Goal: Task Accomplishment & Management: Use online tool/utility

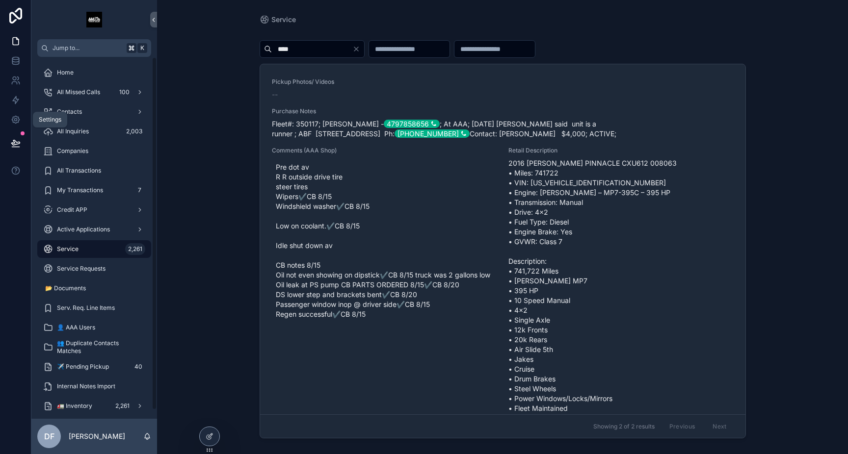
click at [16, 120] on icon at bounding box center [15, 120] width 2 height 2
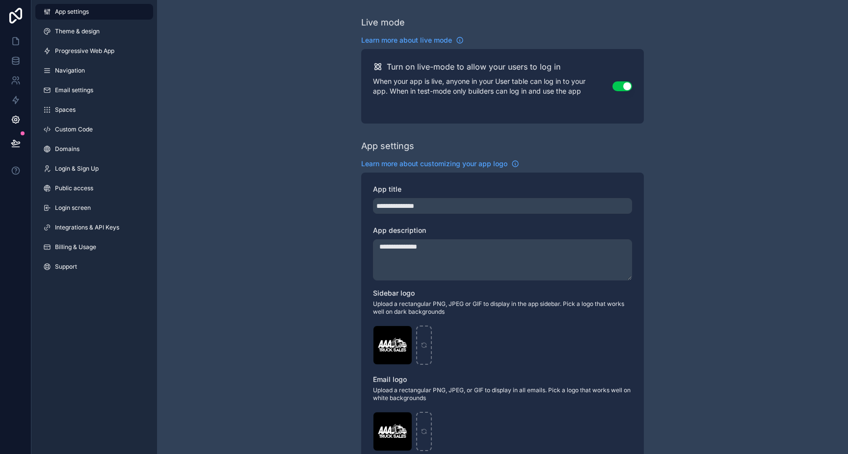
click at [91, 47] on link "Progressive Web App" at bounding box center [94, 51] width 118 height 16
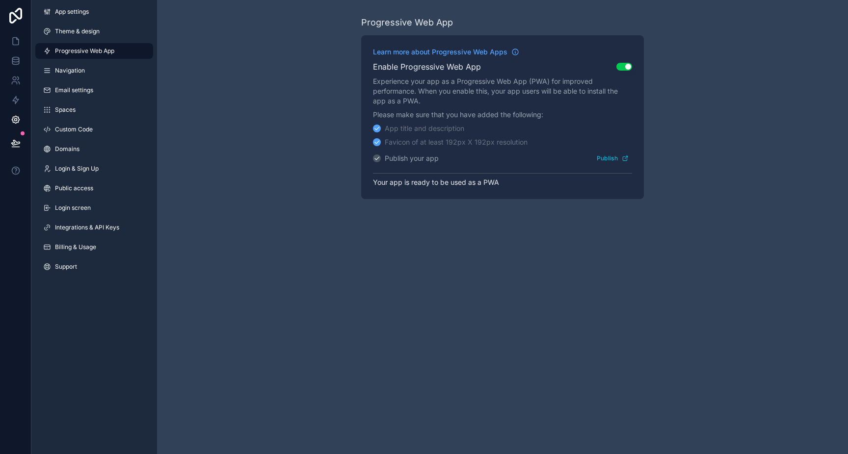
click at [91, 28] on span "Theme & design" at bounding box center [77, 31] width 45 height 8
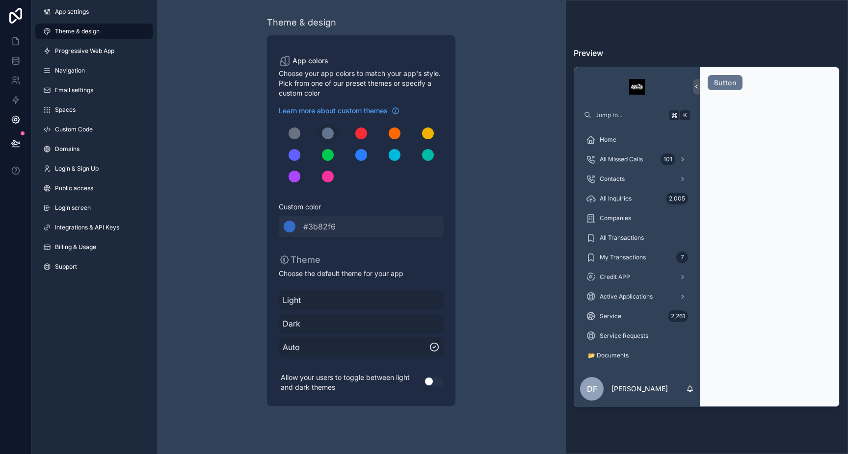
click at [332, 300] on span "Light" at bounding box center [361, 300] width 157 height 12
click at [428, 382] on button "Use setting" at bounding box center [434, 382] width 20 height 10
click at [15, 36] on icon at bounding box center [16, 41] width 10 height 10
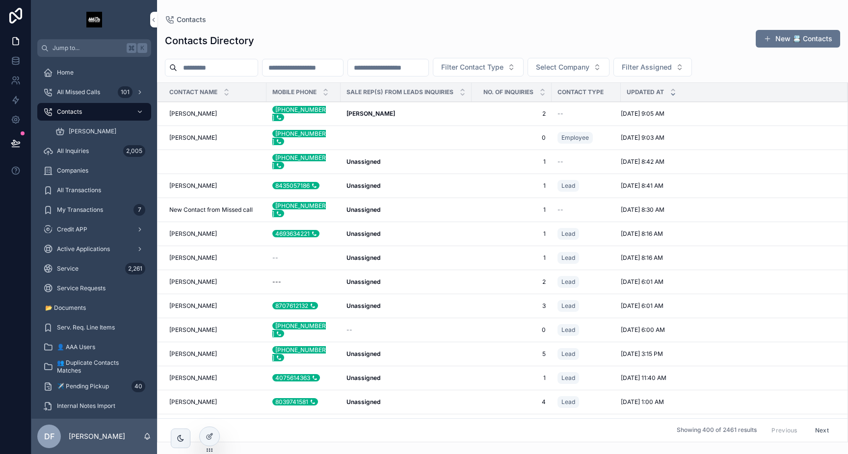
click at [100, 77] on div "Home" at bounding box center [94, 73] width 102 height 16
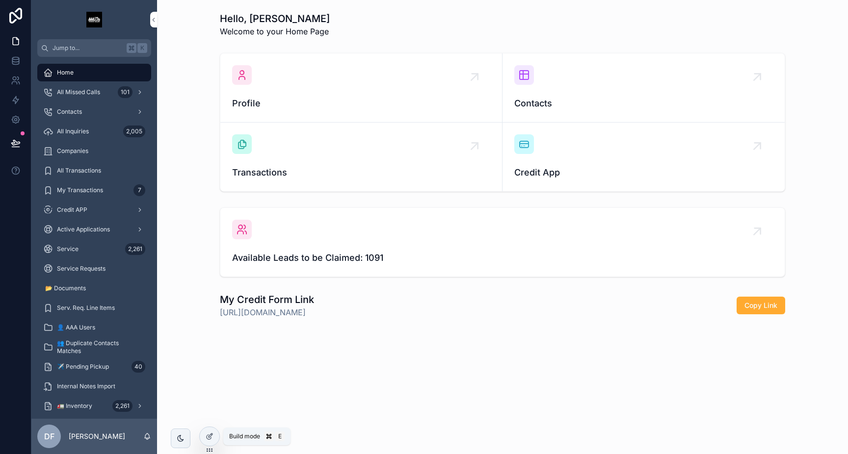
click at [212, 437] on icon at bounding box center [210, 437] width 8 height 8
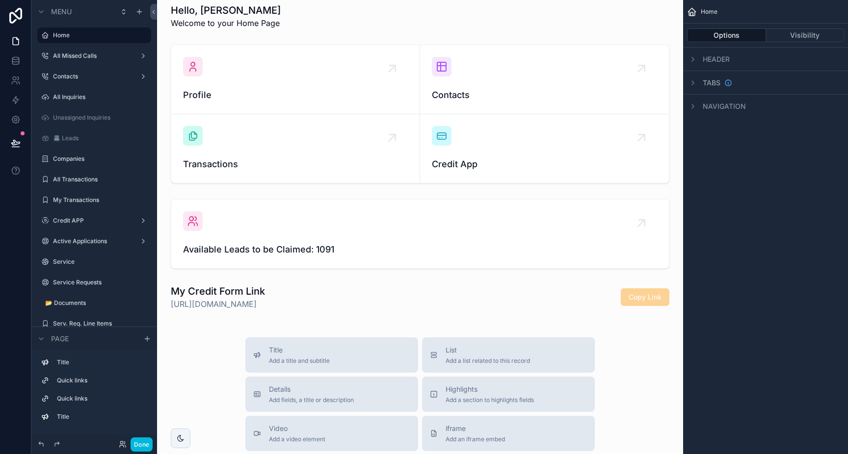
scroll to position [9, 0]
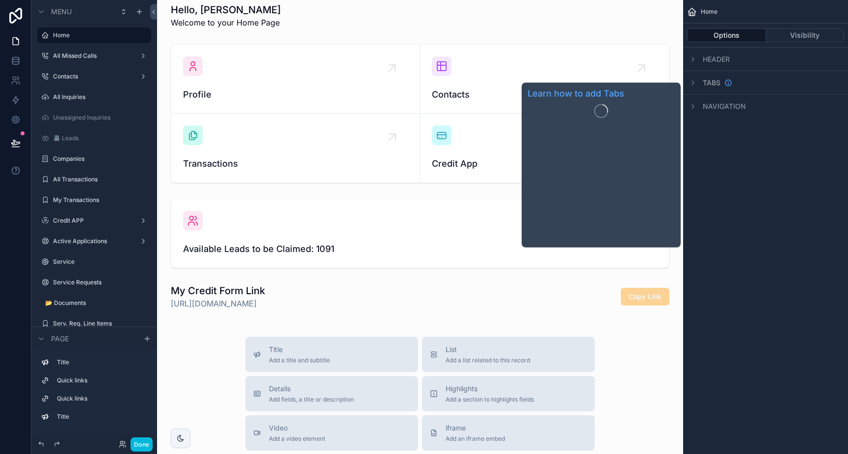
click at [716, 84] on span "Tabs" at bounding box center [712, 83] width 18 height 10
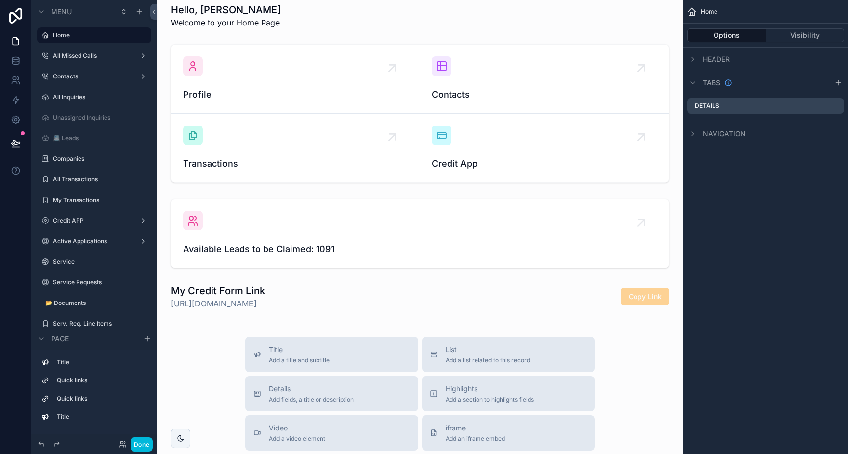
click at [692, 81] on icon "scrollable content" at bounding box center [693, 83] width 8 height 8
click at [692, 81] on icon "scrollable content" at bounding box center [693, 83] width 2 height 4
click at [696, 133] on icon "scrollable content" at bounding box center [693, 134] width 8 height 8
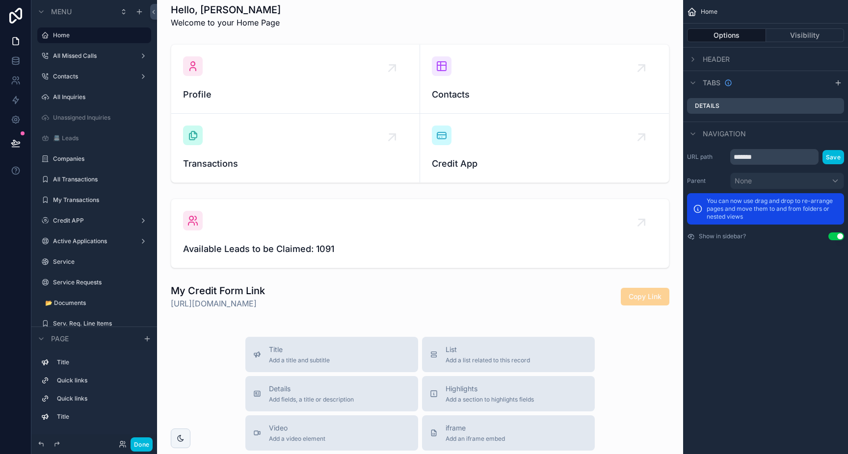
click at [698, 62] on div "scrollable content" at bounding box center [693, 59] width 12 height 12
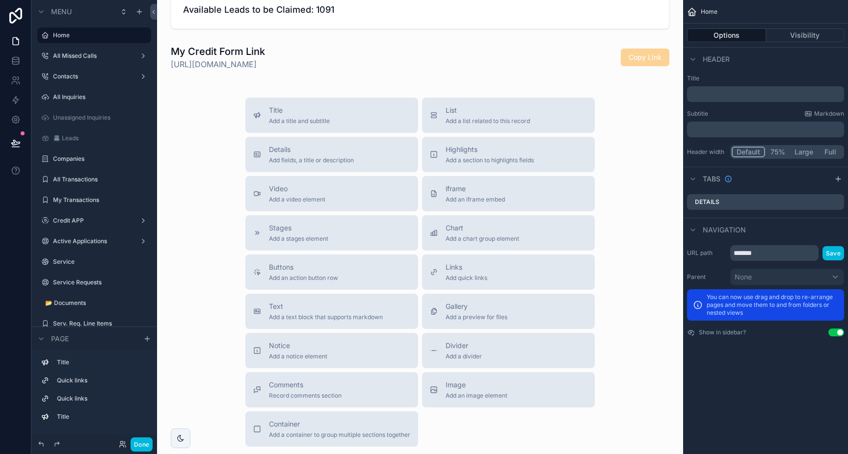
scroll to position [249, 0]
click at [355, 266] on div "Buttons Add an action button row" at bounding box center [331, 272] width 157 height 20
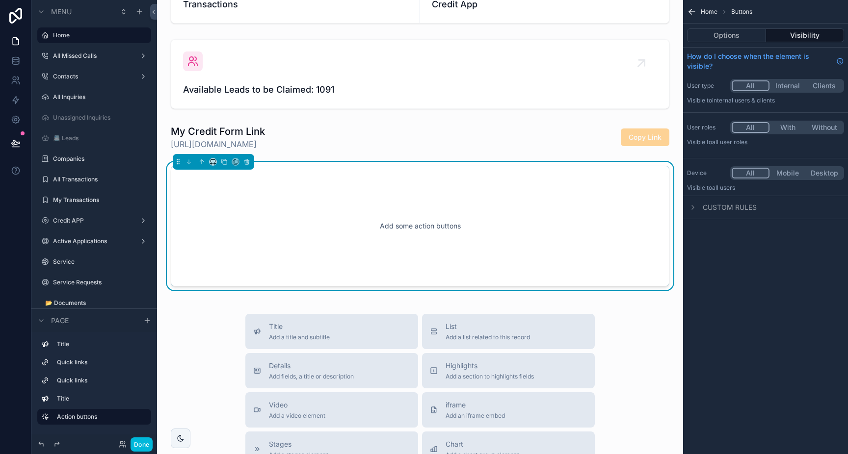
scroll to position [167, 0]
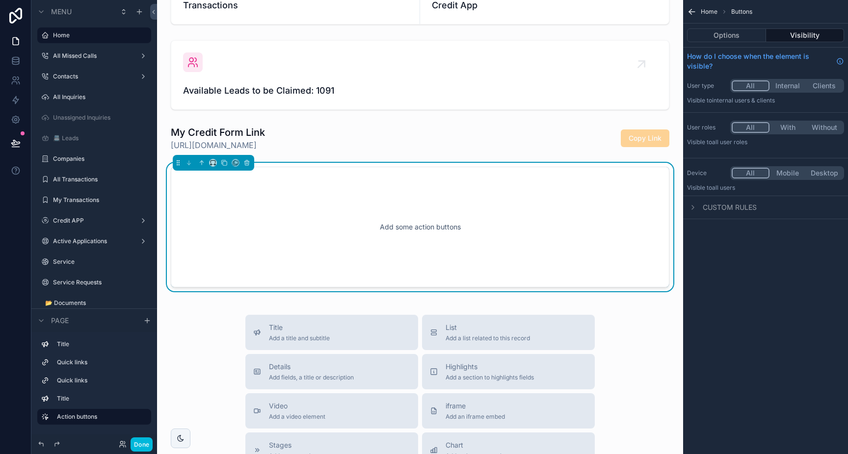
click at [346, 226] on div "Add some action buttons" at bounding box center [420, 227] width 466 height 88
click at [739, 36] on button "Options" at bounding box center [726, 35] width 79 height 14
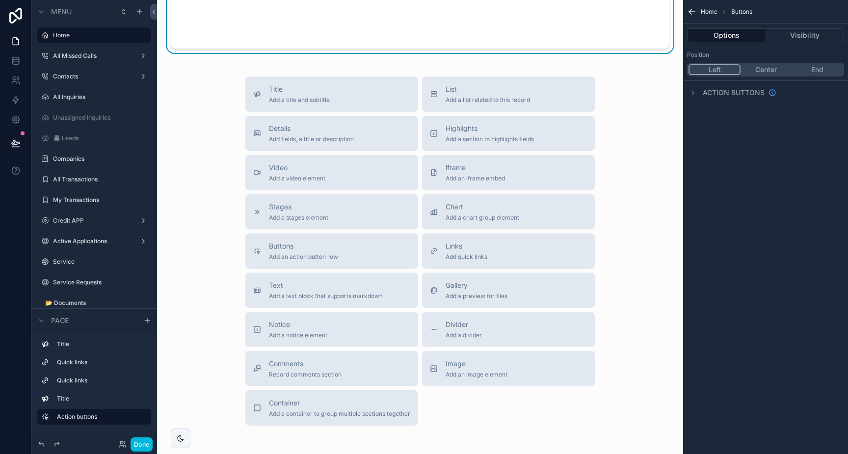
scroll to position [407, 0]
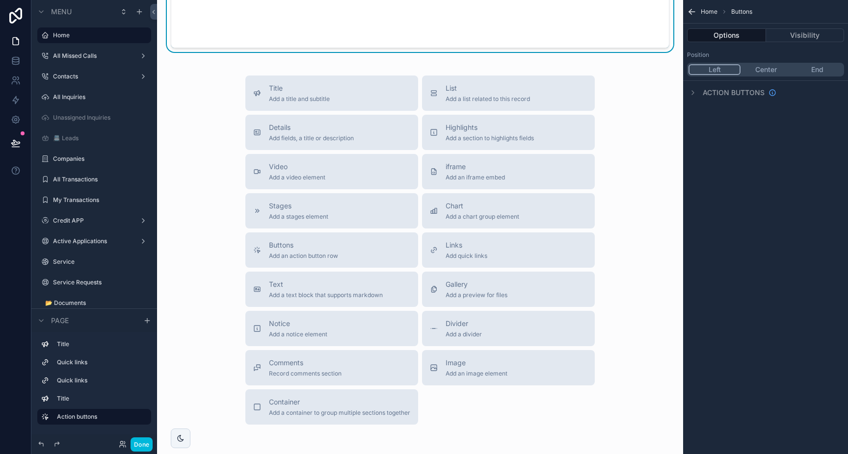
click at [478, 255] on span "Add quick links" at bounding box center [467, 256] width 42 height 8
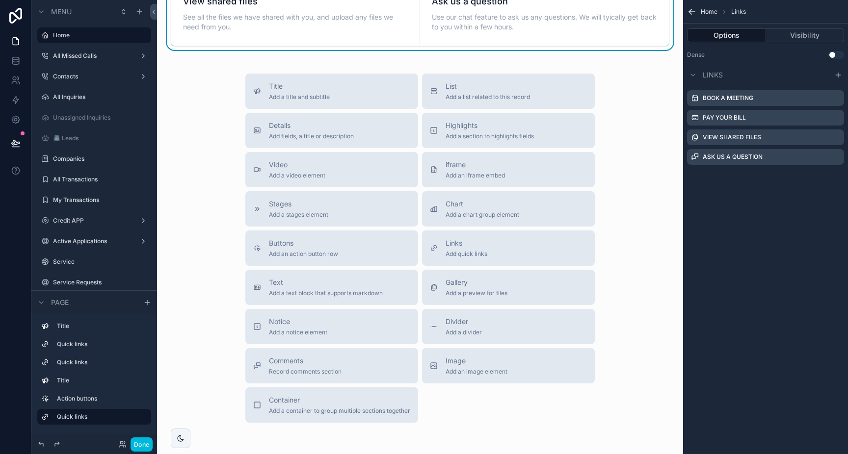
scroll to position [604, 0]
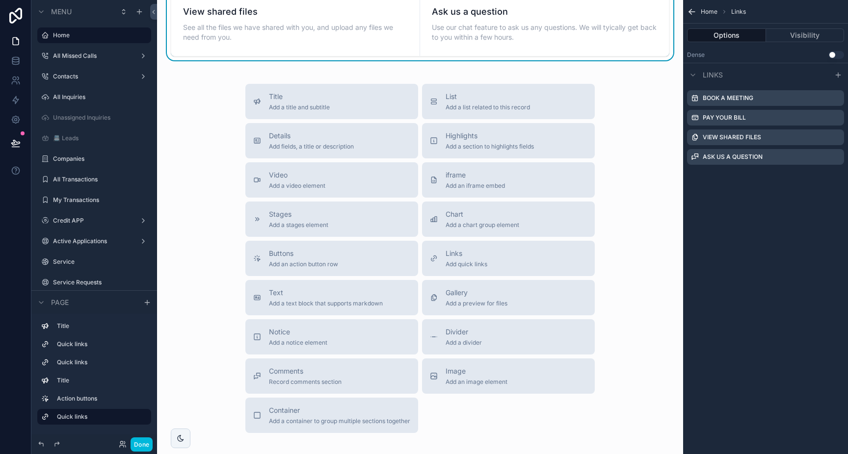
click at [493, 255] on div "Links Add quick links" at bounding box center [508, 259] width 157 height 20
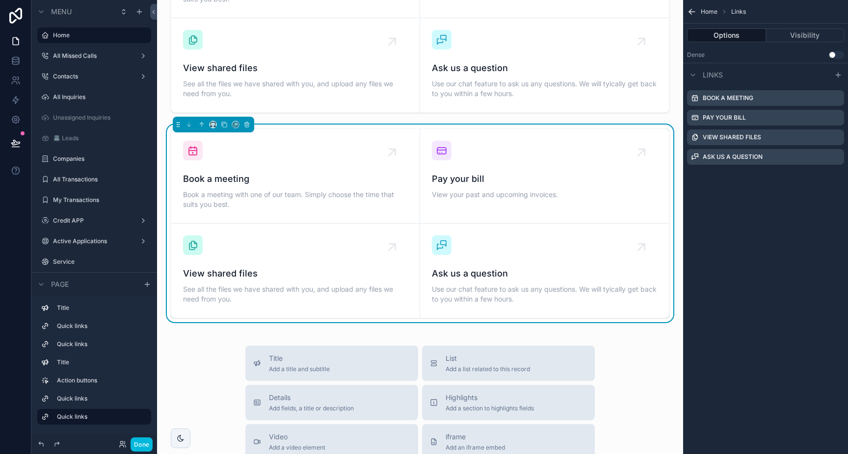
scroll to position [544, 0]
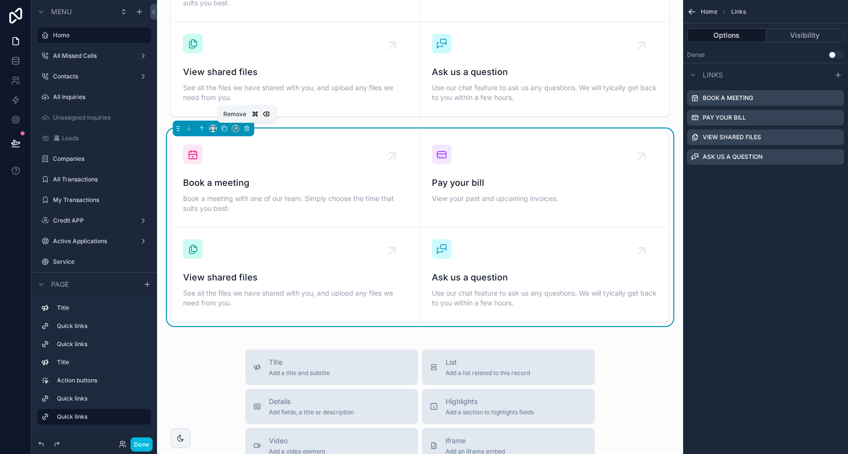
click at [245, 129] on icon "scrollable content" at bounding box center [246, 128] width 7 height 7
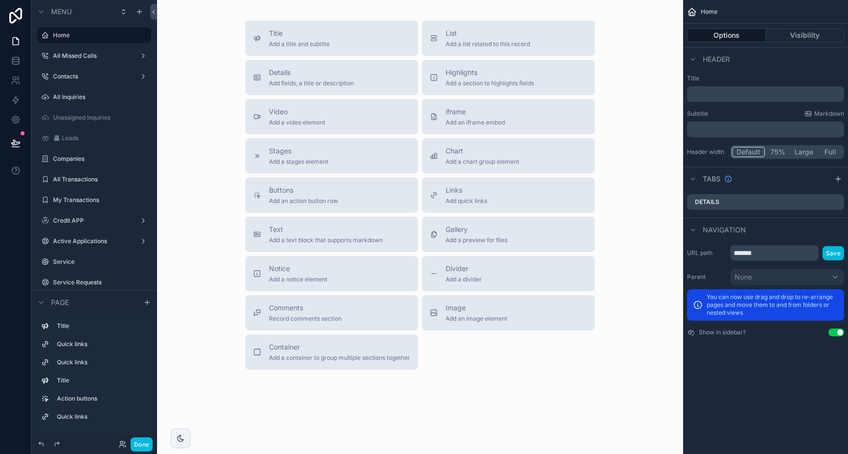
scroll to position [677, 0]
